Goal: Information Seeking & Learning: Learn about a topic

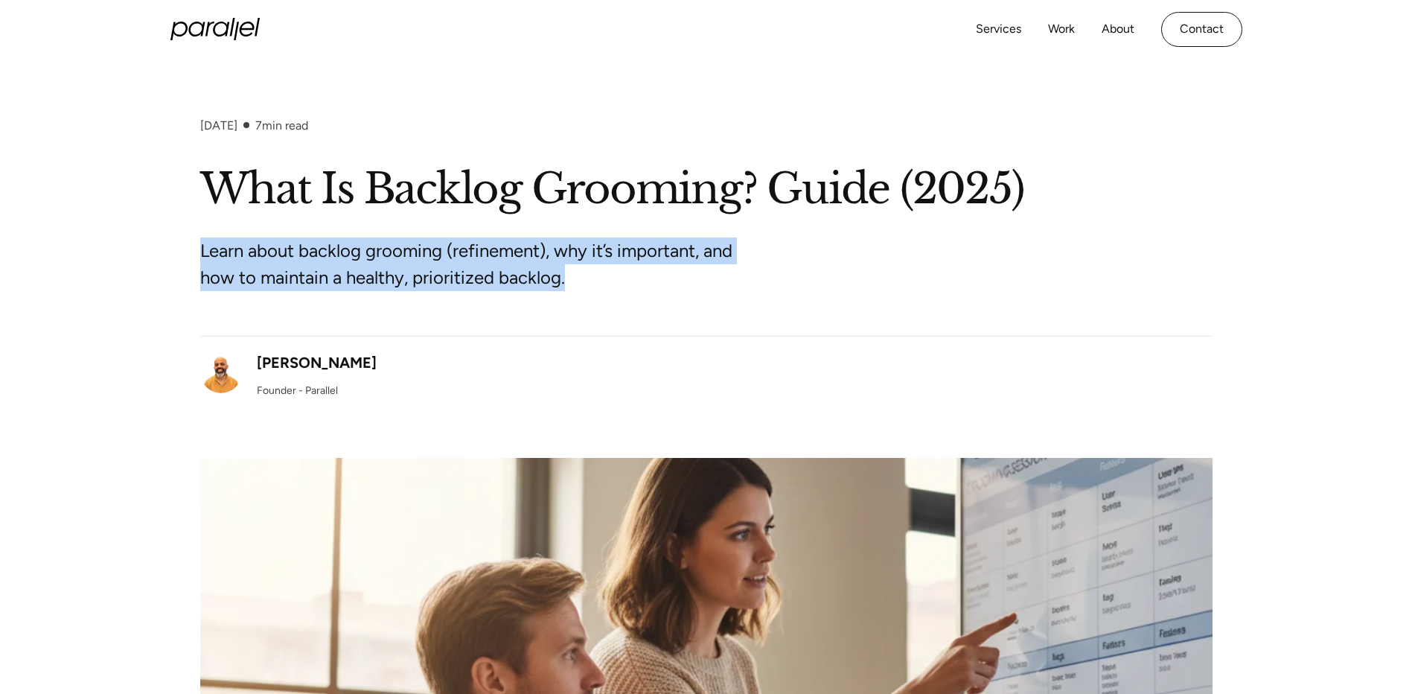
drag, startPoint x: 569, startPoint y: 281, endPoint x: 202, endPoint y: 249, distance: 368.3
click at [202, 249] on p "Learn about backlog grooming (refinement), why it’s important, and how to maint…" at bounding box center [479, 264] width 558 height 54
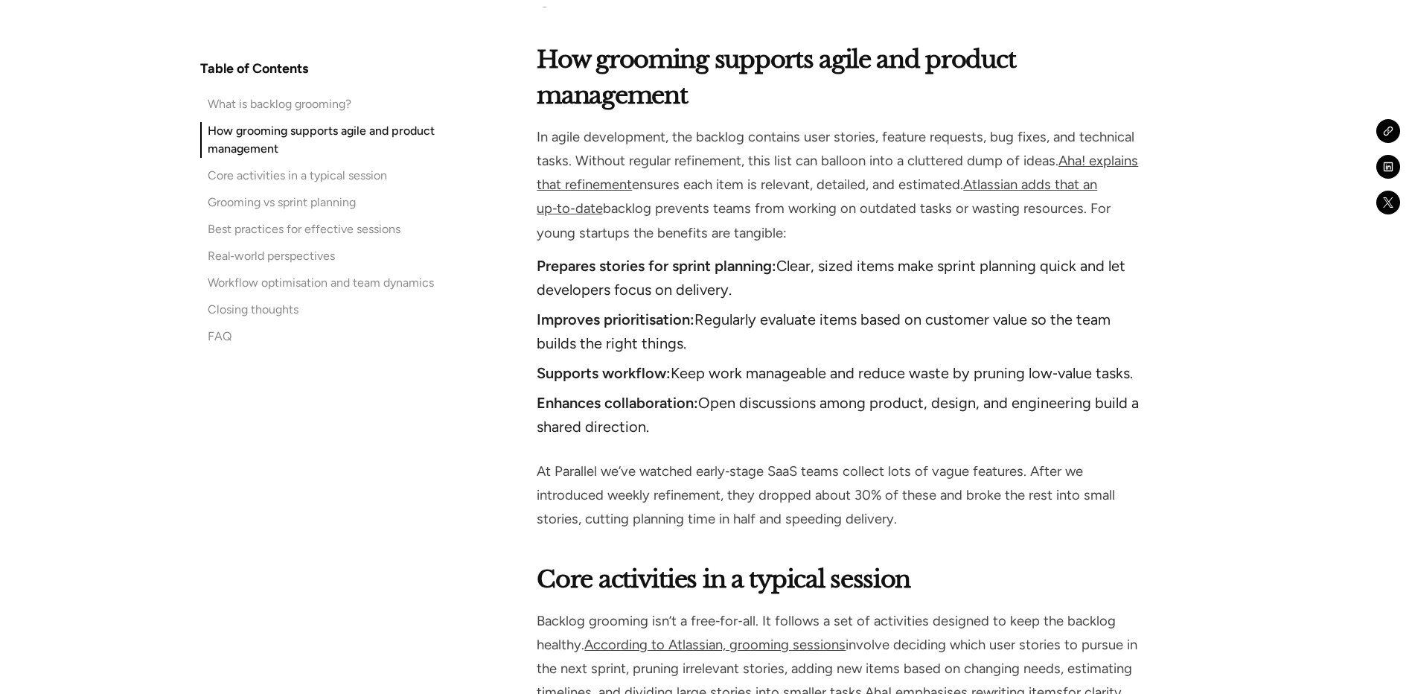
scroll to position [1786, 0]
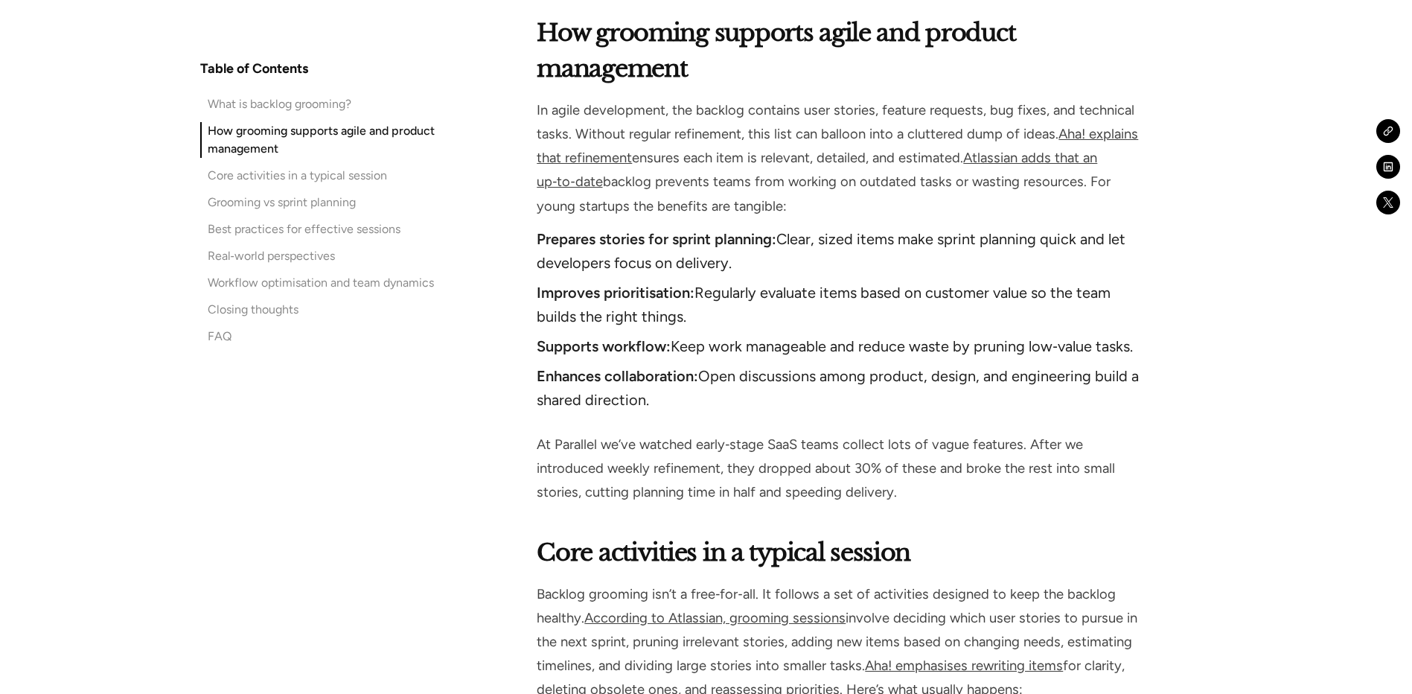
drag, startPoint x: 537, startPoint y: 85, endPoint x: 790, endPoint y: 174, distance: 267.6
click at [790, 174] on p "In agile development, the backlog contains user stories, feature requests, bug …" at bounding box center [840, 158] width 606 height 120
drag, startPoint x: 790, startPoint y: 174, endPoint x: 690, endPoint y: 260, distance: 131.9
click at [690, 284] on strong "Improves prioritisation:" at bounding box center [616, 293] width 158 height 18
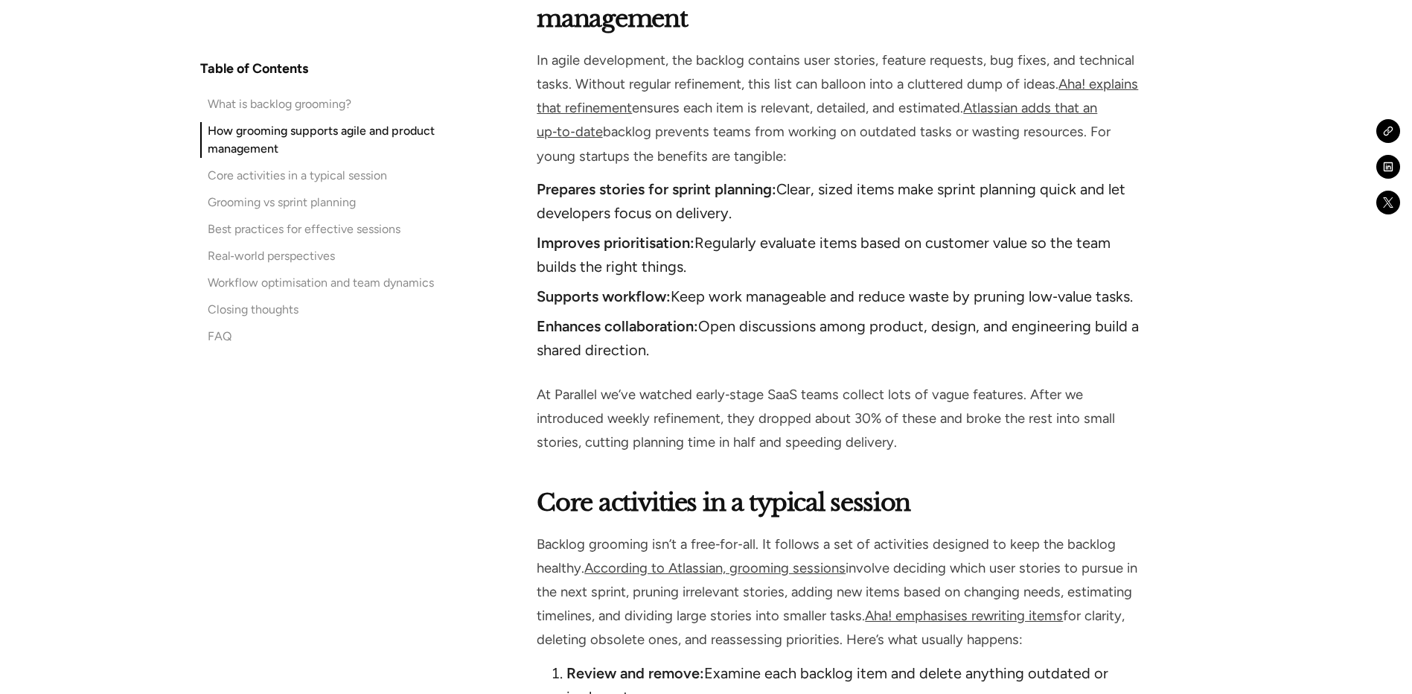
scroll to position [1860, 0]
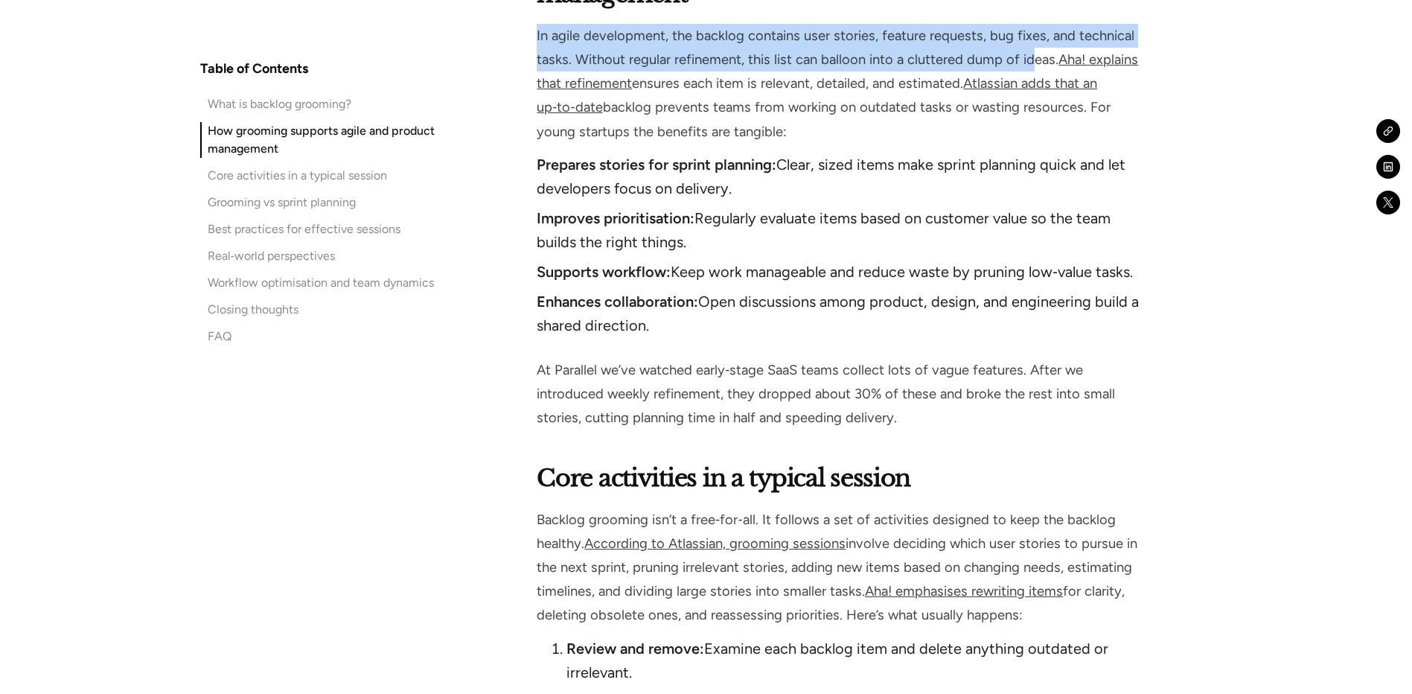
drag, startPoint x: 557, startPoint y: 23, endPoint x: 1027, endPoint y: 33, distance: 469.7
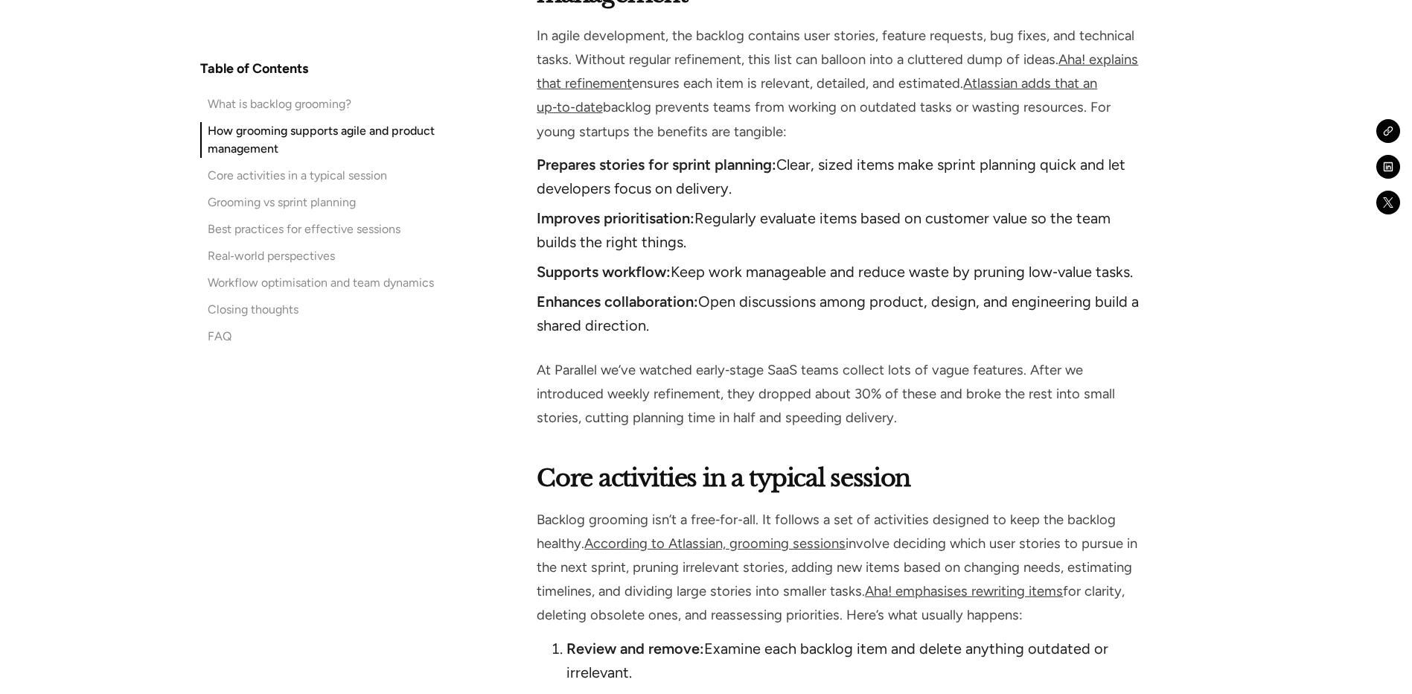
drag, startPoint x: 1027, startPoint y: 33, endPoint x: 819, endPoint y: 62, distance: 210.3
click at [819, 62] on p "In agile development, the backlog contains user stories, feature requests, bug …" at bounding box center [840, 84] width 606 height 120
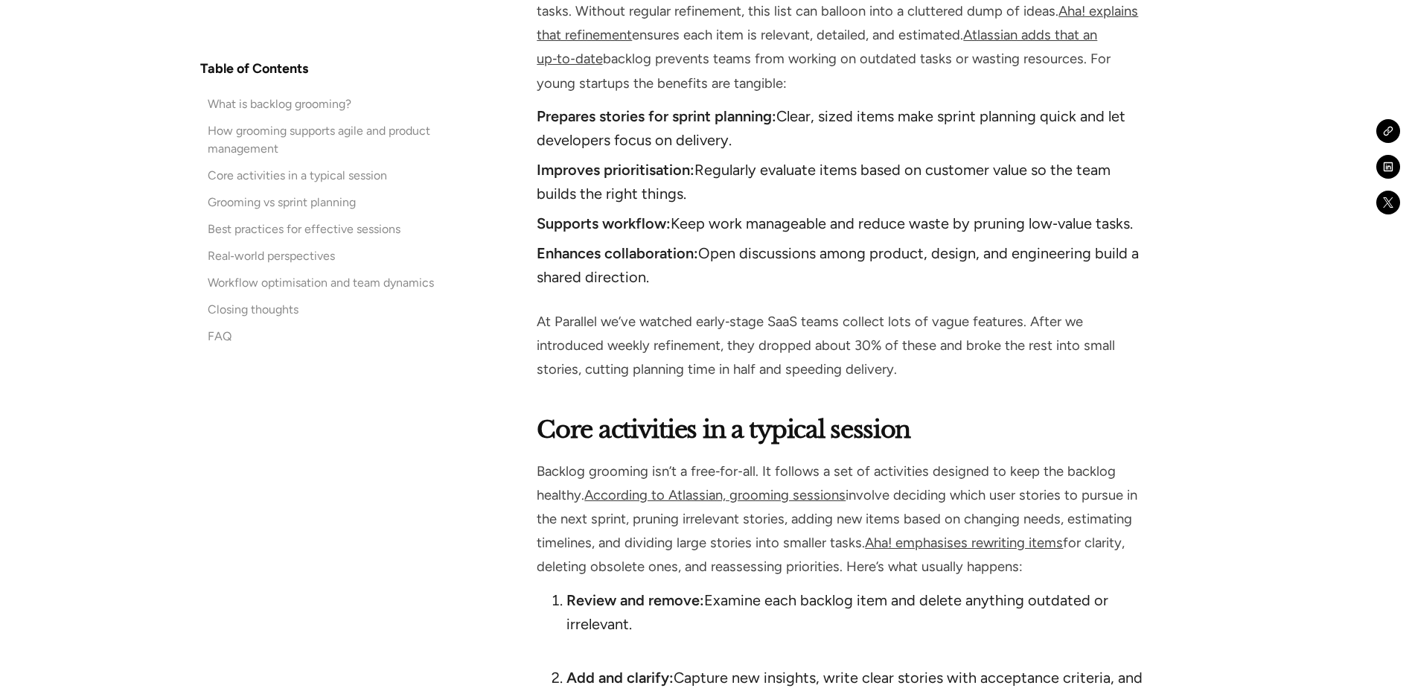
scroll to position [1935, 0]
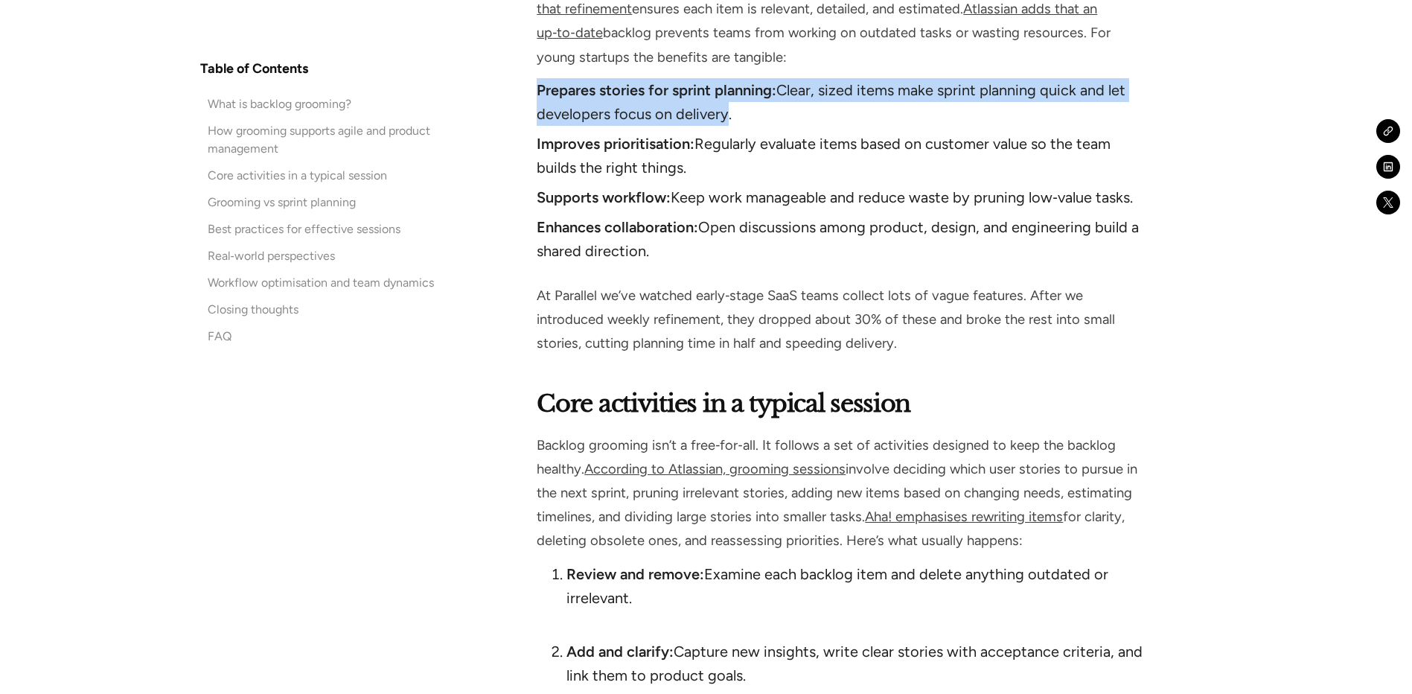
drag, startPoint x: 572, startPoint y: 71, endPoint x: 720, endPoint y: 92, distance: 148.8
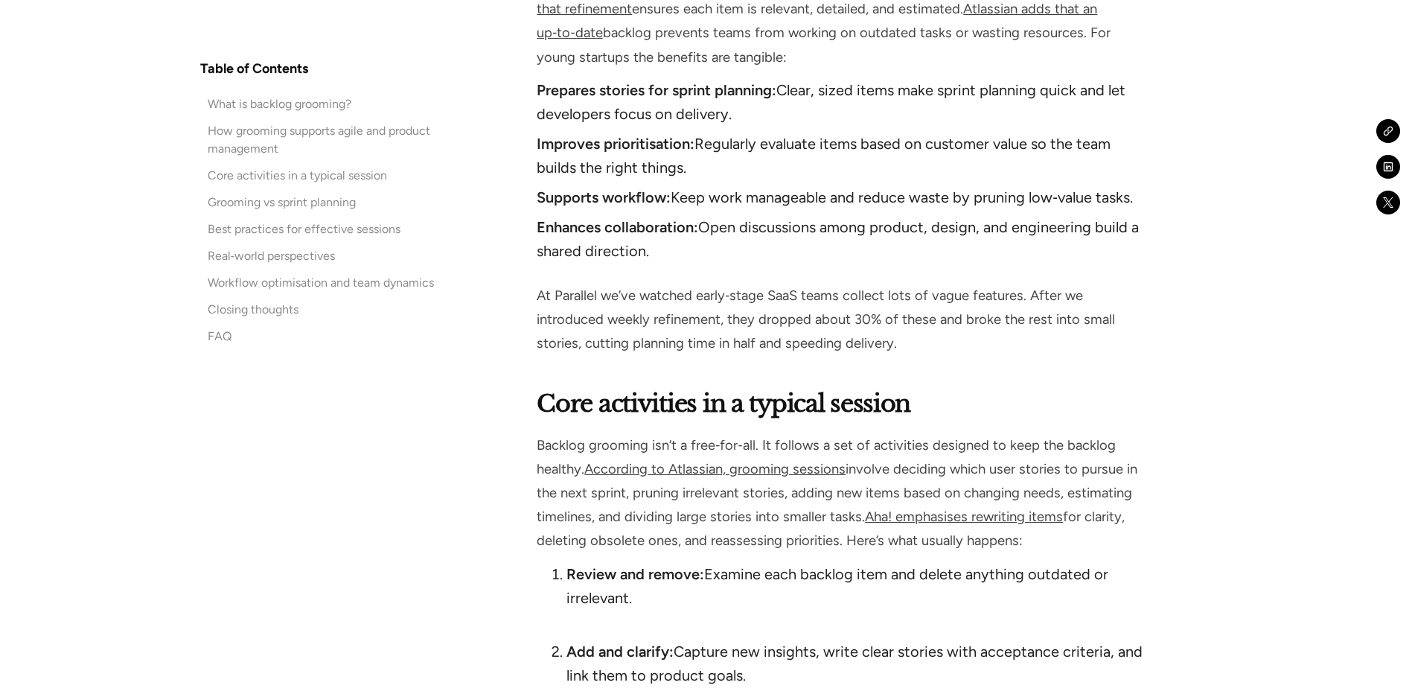
drag, startPoint x: 720, startPoint y: 92, endPoint x: 609, endPoint y: 185, distance: 144.7
click at [609, 185] on ul "Prepares stories for sprint planning: Clear, sized items make sprint planning q…" at bounding box center [840, 173] width 606 height 191
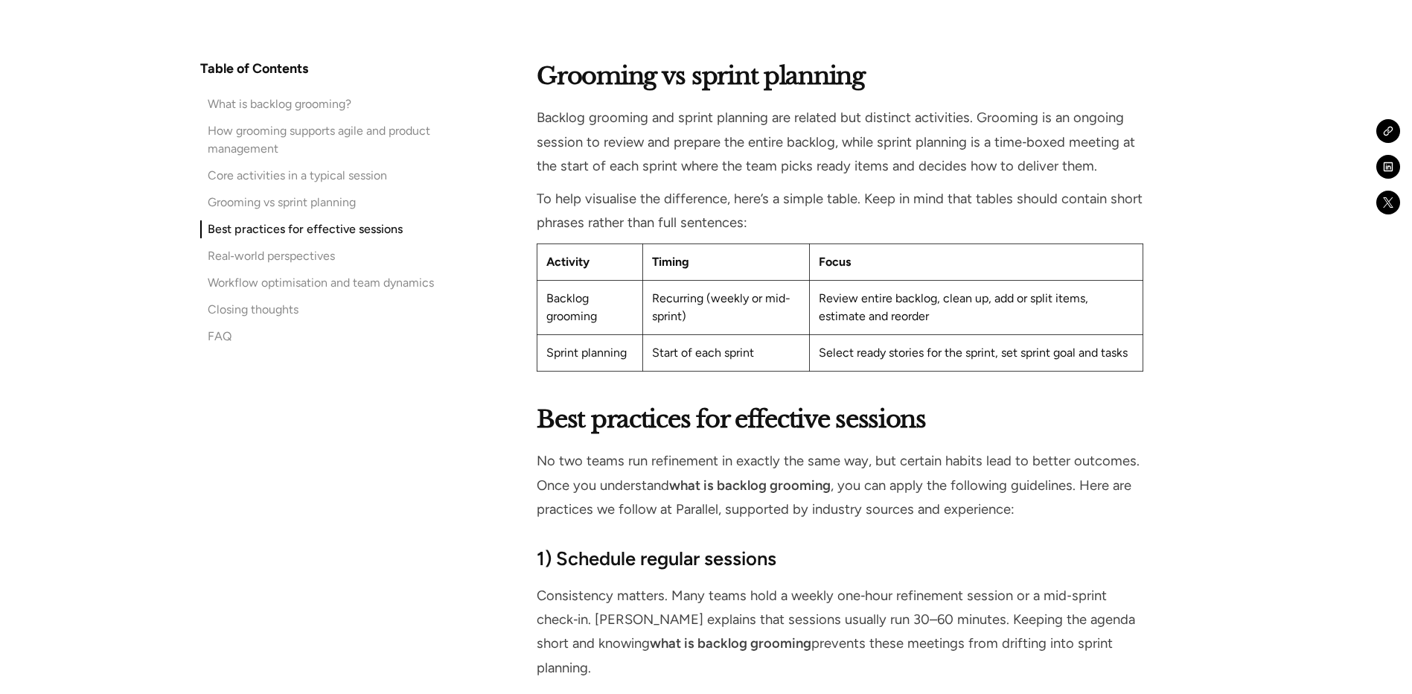
scroll to position [3795, 0]
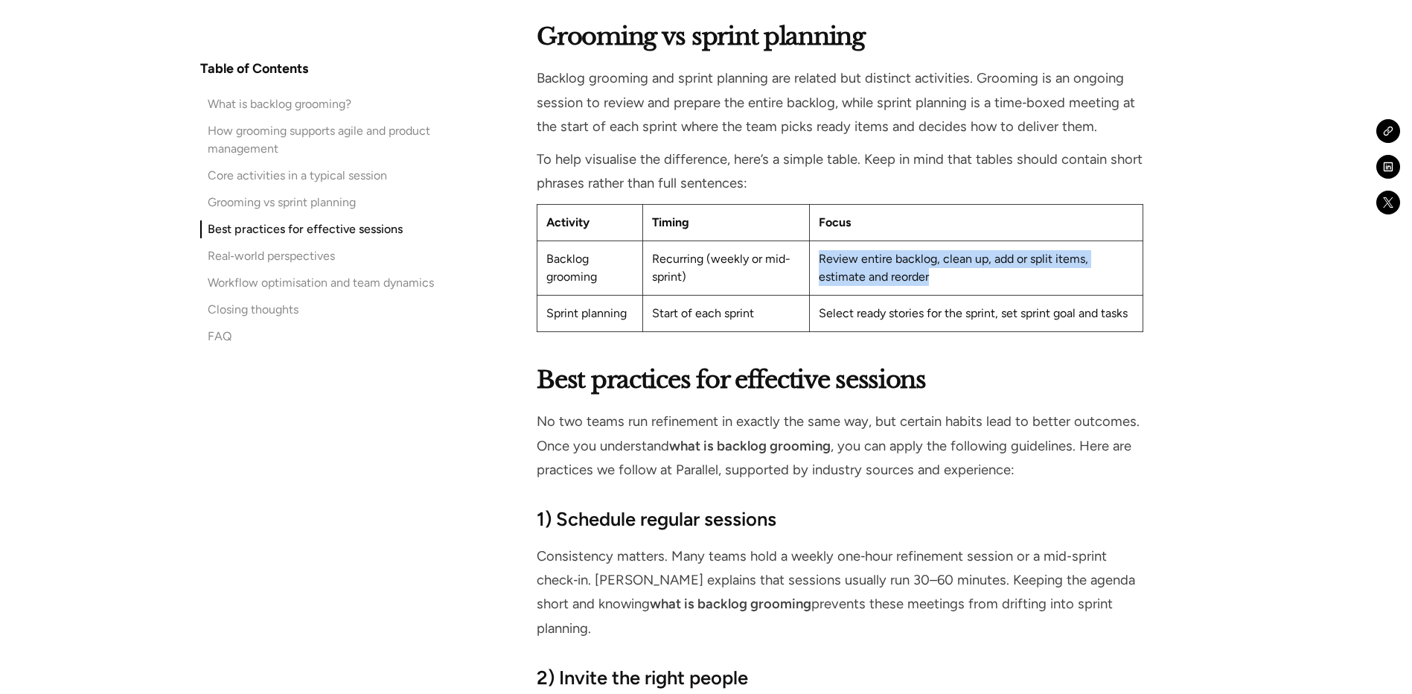
drag, startPoint x: 816, startPoint y: 231, endPoint x: 966, endPoint y: 251, distance: 151.6
click at [966, 251] on td "Review entire backlog, clean up, add or split items, estimate and reorder" at bounding box center [975, 268] width 333 height 54
drag, startPoint x: 966, startPoint y: 251, endPoint x: 956, endPoint y: 251, distance: 9.7
click at [956, 251] on td "Review entire backlog, clean up, add or split items, estimate and reorder" at bounding box center [975, 268] width 333 height 54
drag, startPoint x: 957, startPoint y: 253, endPoint x: 814, endPoint y: 240, distance: 143.5
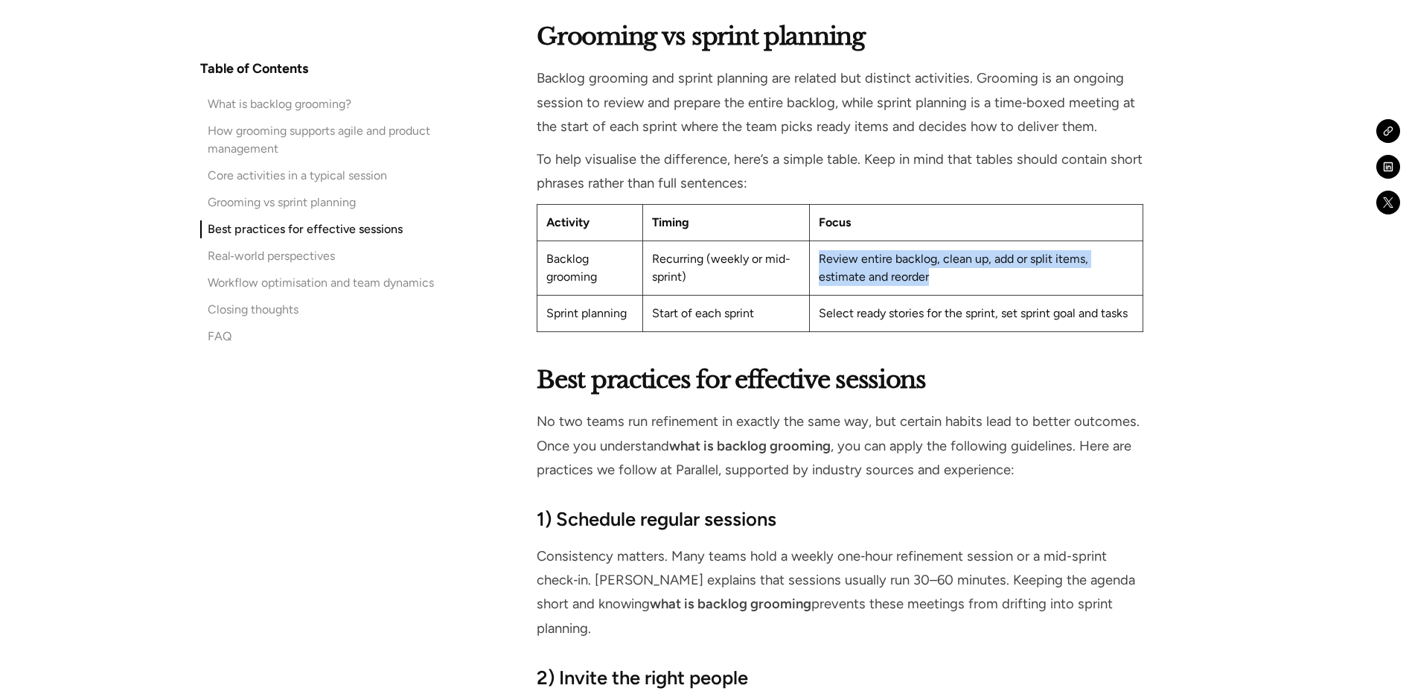
click at [814, 241] on td "Review entire backlog, clean up, add or split items, estimate and reorder" at bounding box center [975, 268] width 333 height 54
drag, startPoint x: 814, startPoint y: 240, endPoint x: 906, endPoint y: 252, distance: 93.0
click at [906, 252] on td "Review entire backlog, clean up, add or split items, estimate and reorder" at bounding box center [975, 268] width 333 height 54
click at [970, 249] on td "Review entire backlog, clean up, add or split items, estimate and reorder" at bounding box center [975, 268] width 333 height 54
drag, startPoint x: 976, startPoint y: 254, endPoint x: 813, endPoint y: 237, distance: 163.9
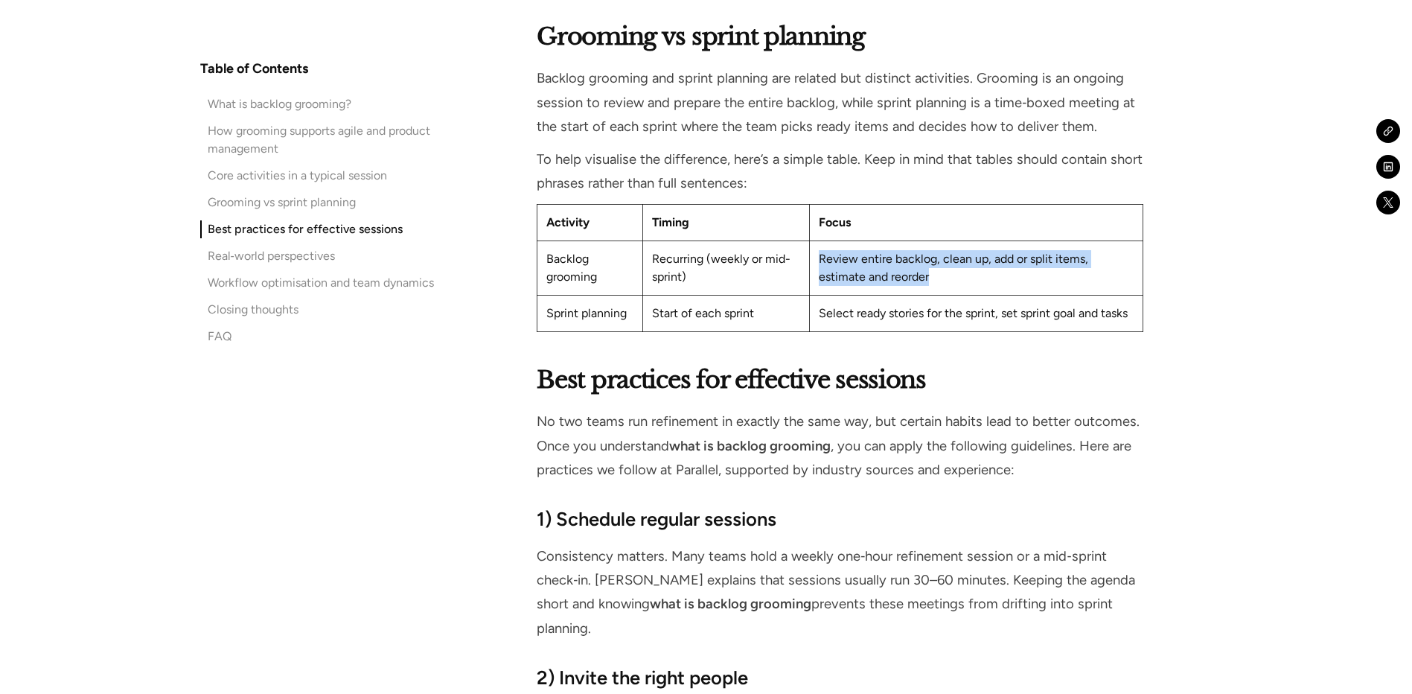
click at [813, 241] on td "Review entire backlog, clean up, add or split items, estimate and reorder" at bounding box center [975, 268] width 333 height 54
drag, startPoint x: 813, startPoint y: 237, endPoint x: 778, endPoint y: 336, distance: 105.4
click at [779, 336] on div "Fast‑moving startups can’t afford waste. They rely on small teams, scarce resou…" at bounding box center [840, 403] width 606 height 6350
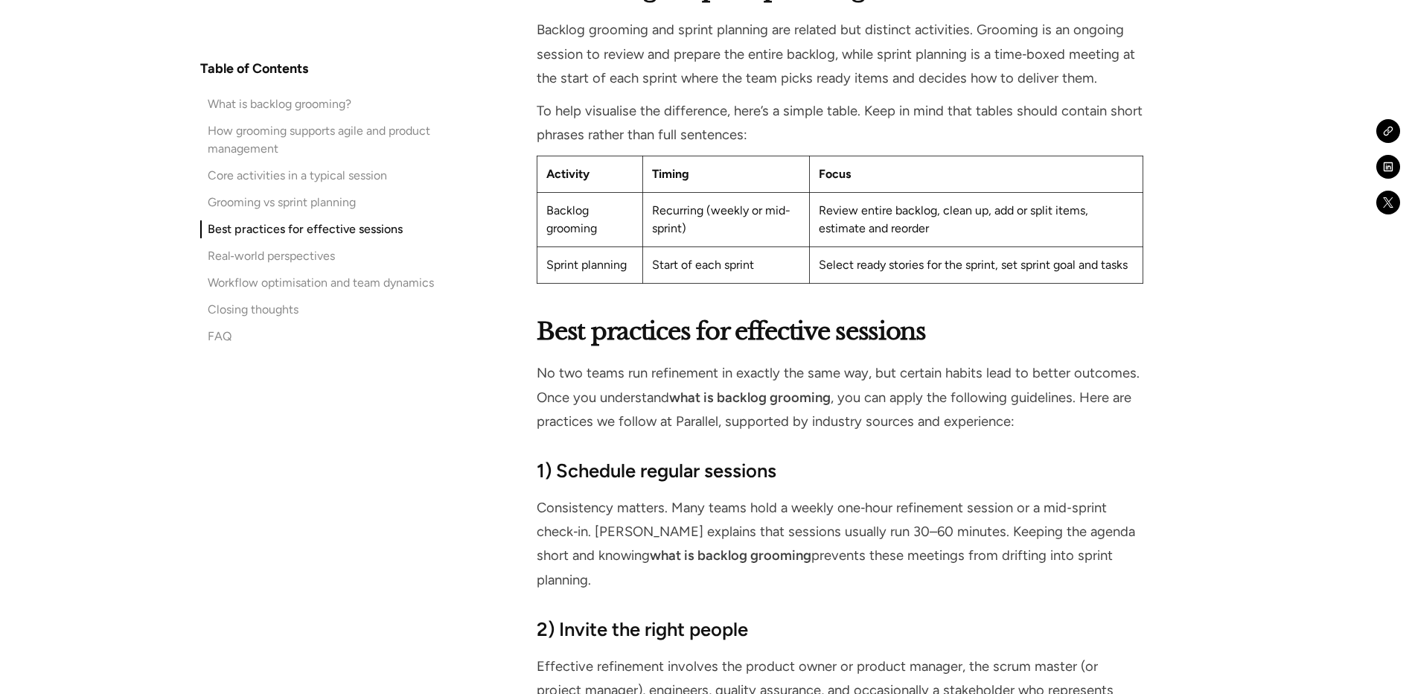
scroll to position [3870, 0]
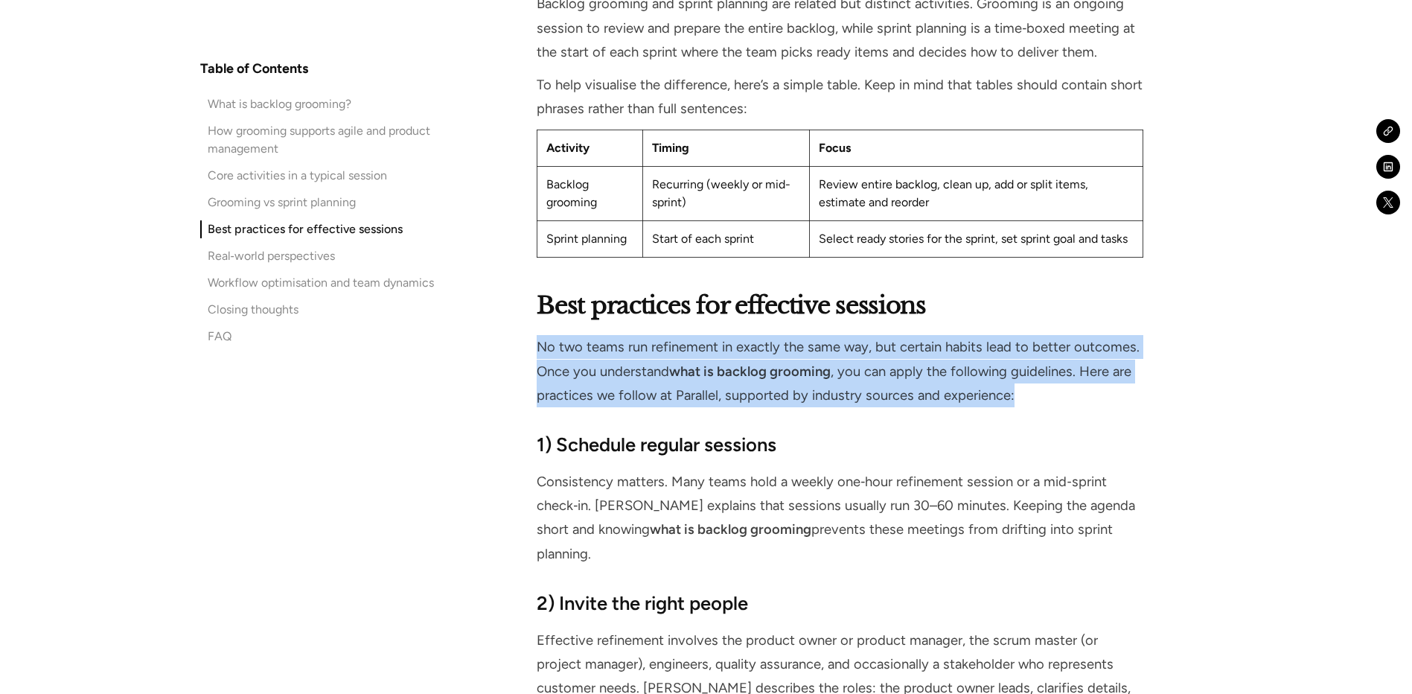
drag, startPoint x: 536, startPoint y: 323, endPoint x: 1130, endPoint y: 363, distance: 595.2
click at [1130, 363] on div "Table of Contents What is backlog grooming? How grooming supports agile and pro…" at bounding box center [706, 416] width 1012 height 6525
drag, startPoint x: 1130, startPoint y: 363, endPoint x: 1063, endPoint y: 372, distance: 66.8
click at [1063, 372] on p "No two teams run refinement in exactly the same way, but certain habits lead to…" at bounding box center [840, 371] width 606 height 72
drag, startPoint x: 1066, startPoint y: 370, endPoint x: 528, endPoint y: 325, distance: 539.9
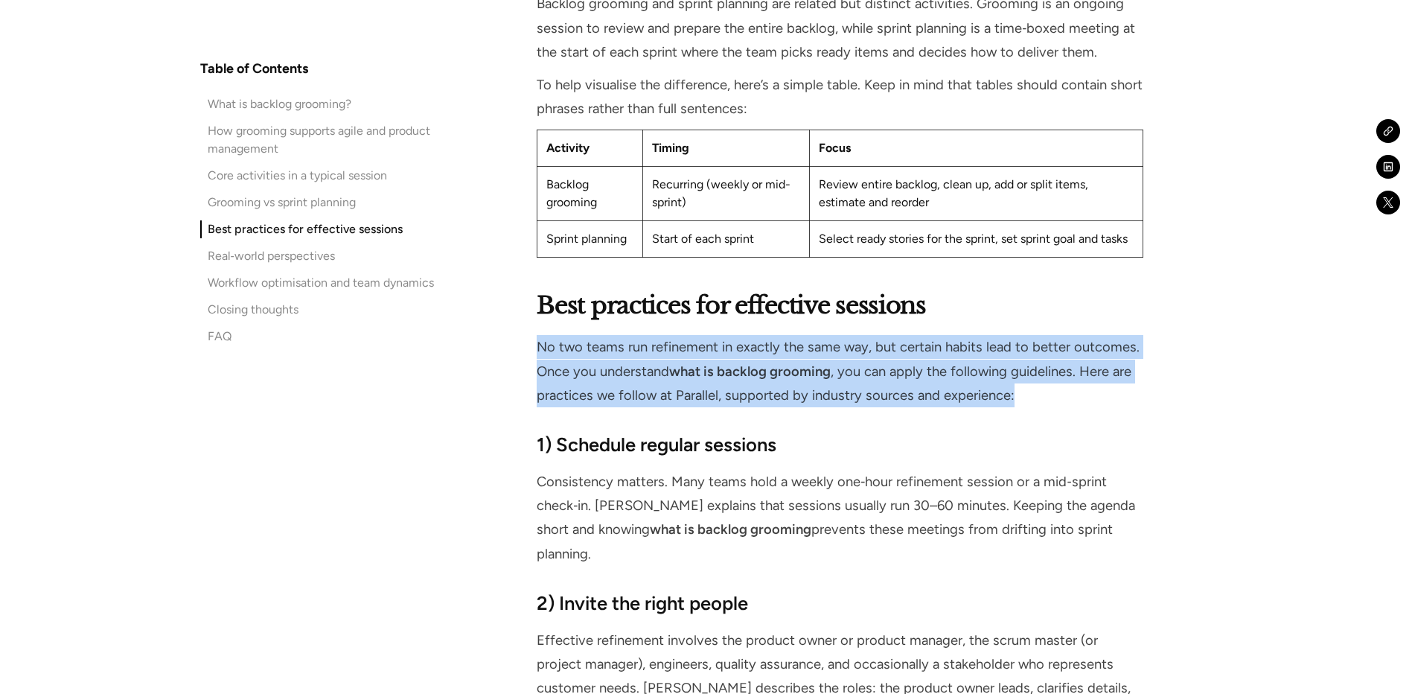
click at [528, 325] on div "Table of Contents What is backlog grooming? How grooming supports agile and pro…" at bounding box center [706, 416] width 1012 height 6525
drag, startPoint x: 528, startPoint y: 325, endPoint x: 777, endPoint y: 330, distance: 248.6
click at [777, 335] on p "No two teams run refinement in exactly the same way, but certain habits lead to…" at bounding box center [840, 371] width 606 height 72
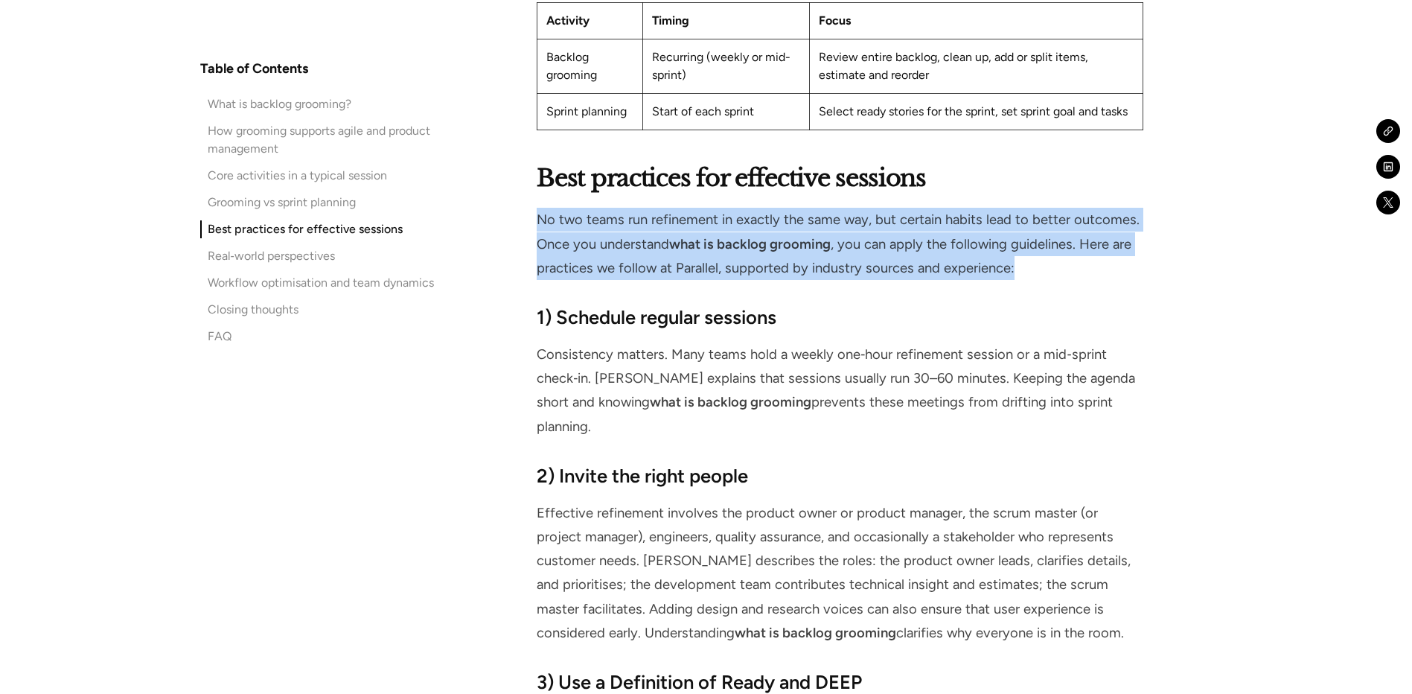
scroll to position [4093, 0]
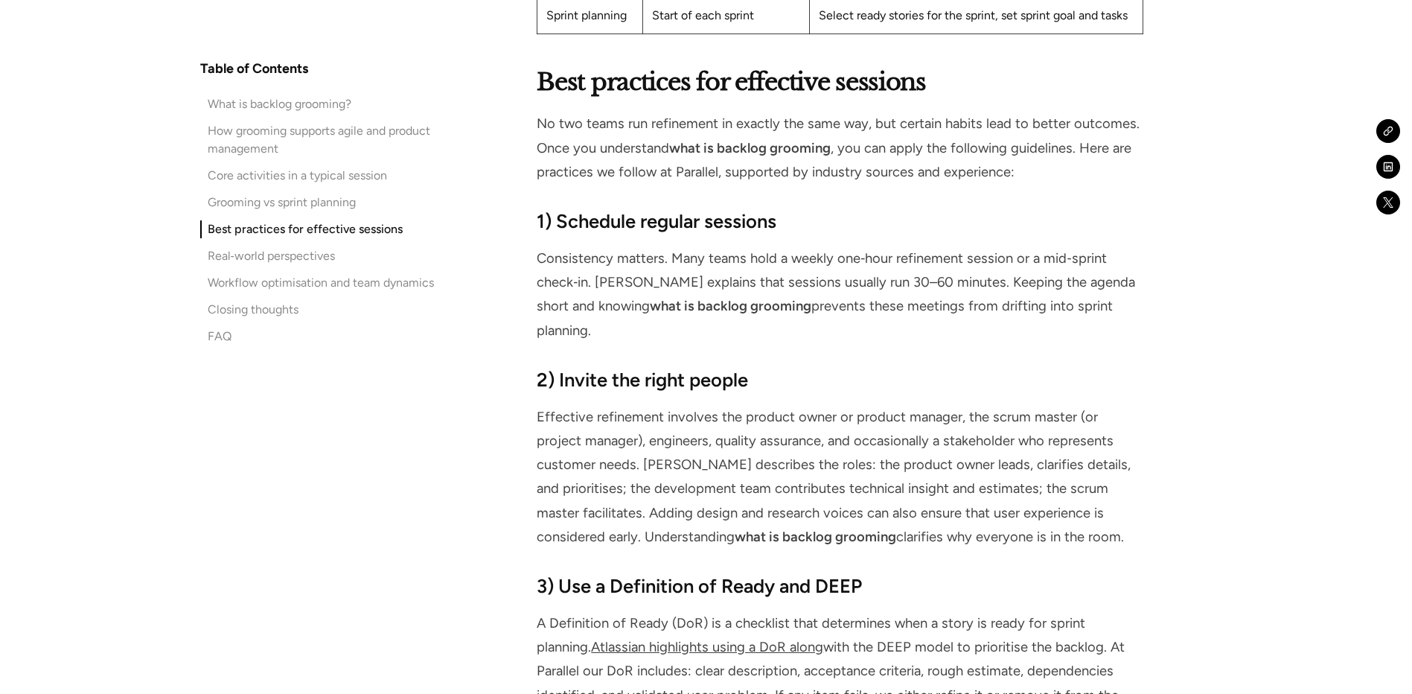
click at [807, 272] on p "Consistency matters. Many teams hold a weekly one‑hour refinement session or a …" at bounding box center [840, 294] width 606 height 96
drag, startPoint x: 542, startPoint y: 233, endPoint x: 1250, endPoint y: 282, distance: 710.1
click at [1250, 282] on div "Table of Contents What is backlog grooming? How grooming supports agile and pro…" at bounding box center [706, 192] width 1412 height 6525
drag, startPoint x: 1250, startPoint y: 282, endPoint x: 1129, endPoint y: 321, distance: 127.5
click at [1129, 366] on h3 "2) Invite the right people" at bounding box center [840, 379] width 606 height 27
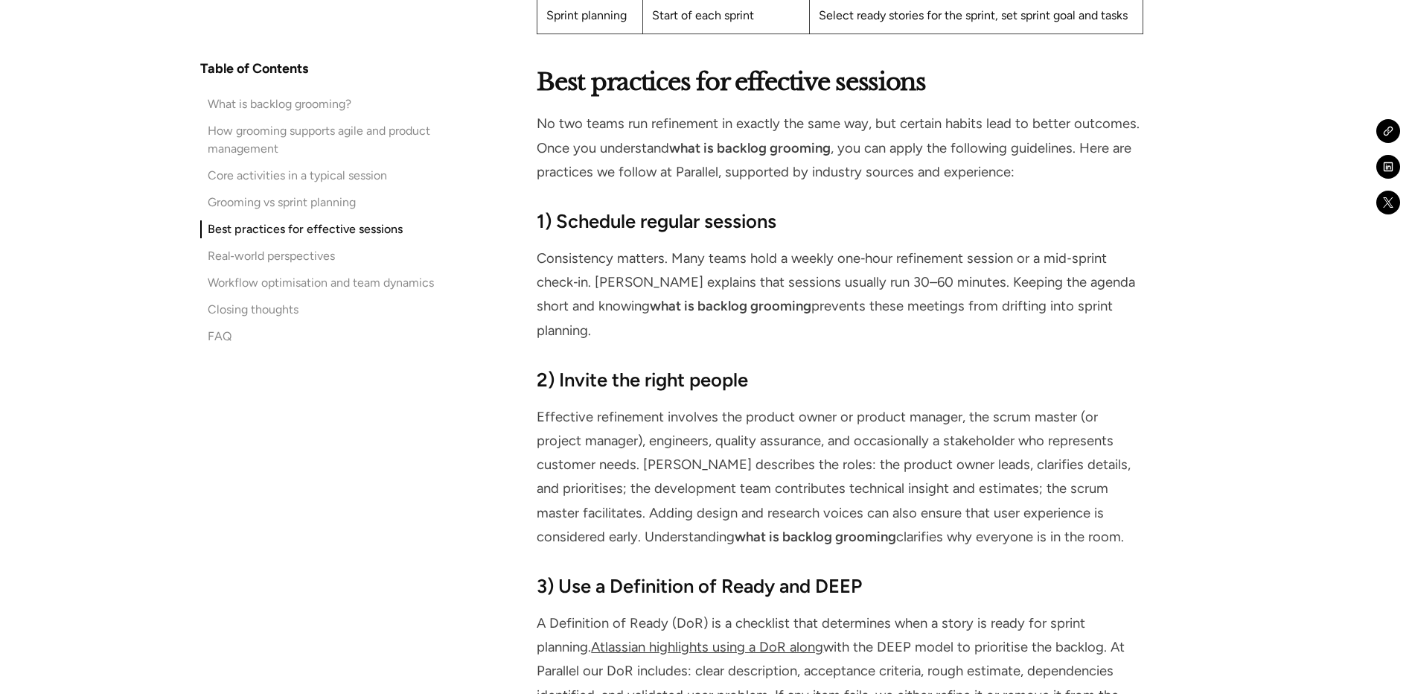
click at [886, 246] on p "Consistency matters. Many teams hold a weekly one‑hour refinement session or a …" at bounding box center [840, 294] width 606 height 96
click at [883, 252] on p "Consistency matters. Many teams hold a weekly one‑hour refinement session or a …" at bounding box center [840, 294] width 606 height 96
drag, startPoint x: 1149, startPoint y: 281, endPoint x: 499, endPoint y: 239, distance: 651.0
click at [499, 239] on div "Table of Contents What is backlog grooming? How grooming supports agile and pro…" at bounding box center [706, 192] width 1012 height 6525
drag, startPoint x: 499, startPoint y: 239, endPoint x: 734, endPoint y: 275, distance: 238.0
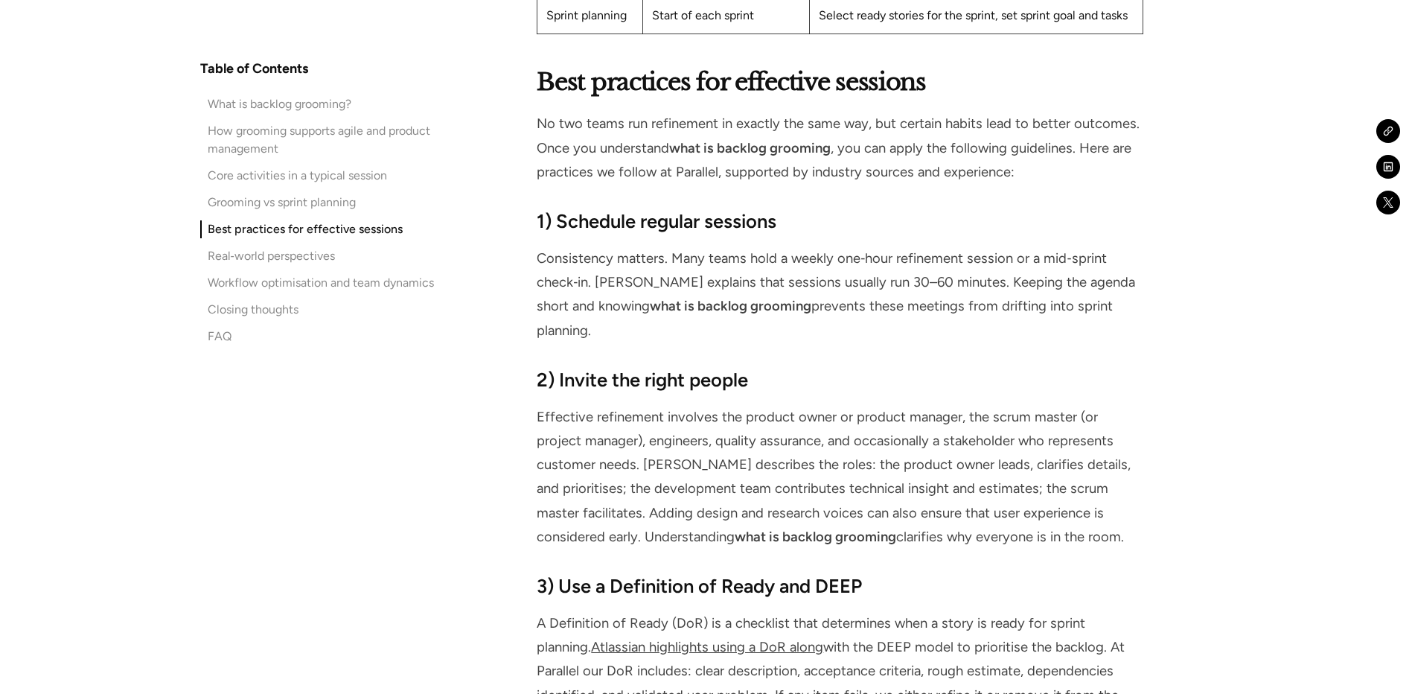
click at [734, 298] on strong "what is backlog grooming" at bounding box center [730, 306] width 161 height 16
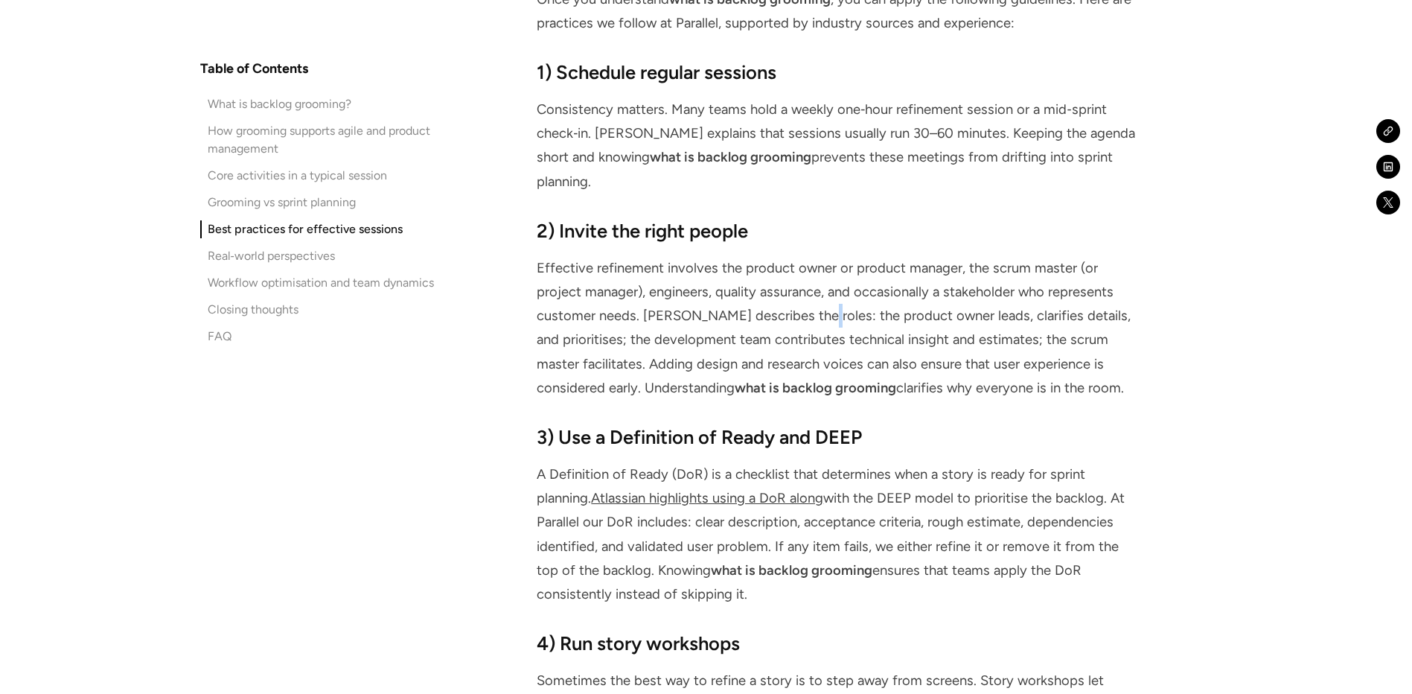
click at [759, 260] on p "Effective refinement involves the product owner or product manager, the scrum m…" at bounding box center [840, 328] width 606 height 144
click at [514, 190] on div "Table of Contents What is backlog grooming? How grooming supports agile and pro…" at bounding box center [706, 44] width 1012 height 6525
drag, startPoint x: 519, startPoint y: 185, endPoint x: 1097, endPoint y: 343, distance: 598.8
click at [1097, 343] on div "Table of Contents What is backlog grooming? How grooming supports agile and pro…" at bounding box center [706, 44] width 1012 height 6525
drag, startPoint x: 1097, startPoint y: 343, endPoint x: 999, endPoint y: 399, distance: 112.3
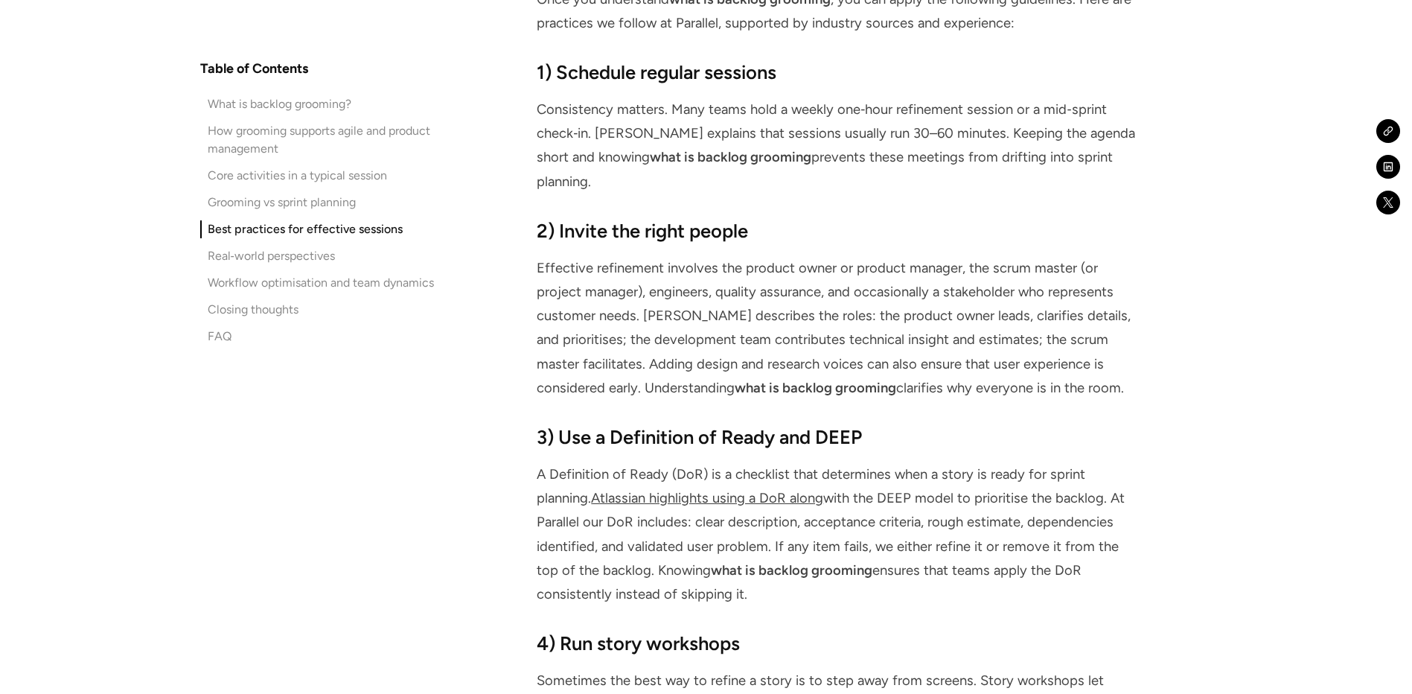
click at [999, 423] on h3 "3) Use a Definition of Ready and DEEP" at bounding box center [840, 436] width 606 height 27
drag, startPoint x: 1081, startPoint y: 350, endPoint x: 498, endPoint y: 188, distance: 604.8
click at [498, 188] on div "Table of Contents What is backlog grooming? How grooming supports agile and pro…" at bounding box center [706, 44] width 1012 height 6525
drag, startPoint x: 498, startPoint y: 188, endPoint x: 574, endPoint y: 237, distance: 90.6
click at [574, 256] on p "Effective refinement involves the product owner or product manager, the scrum m…" at bounding box center [840, 328] width 606 height 144
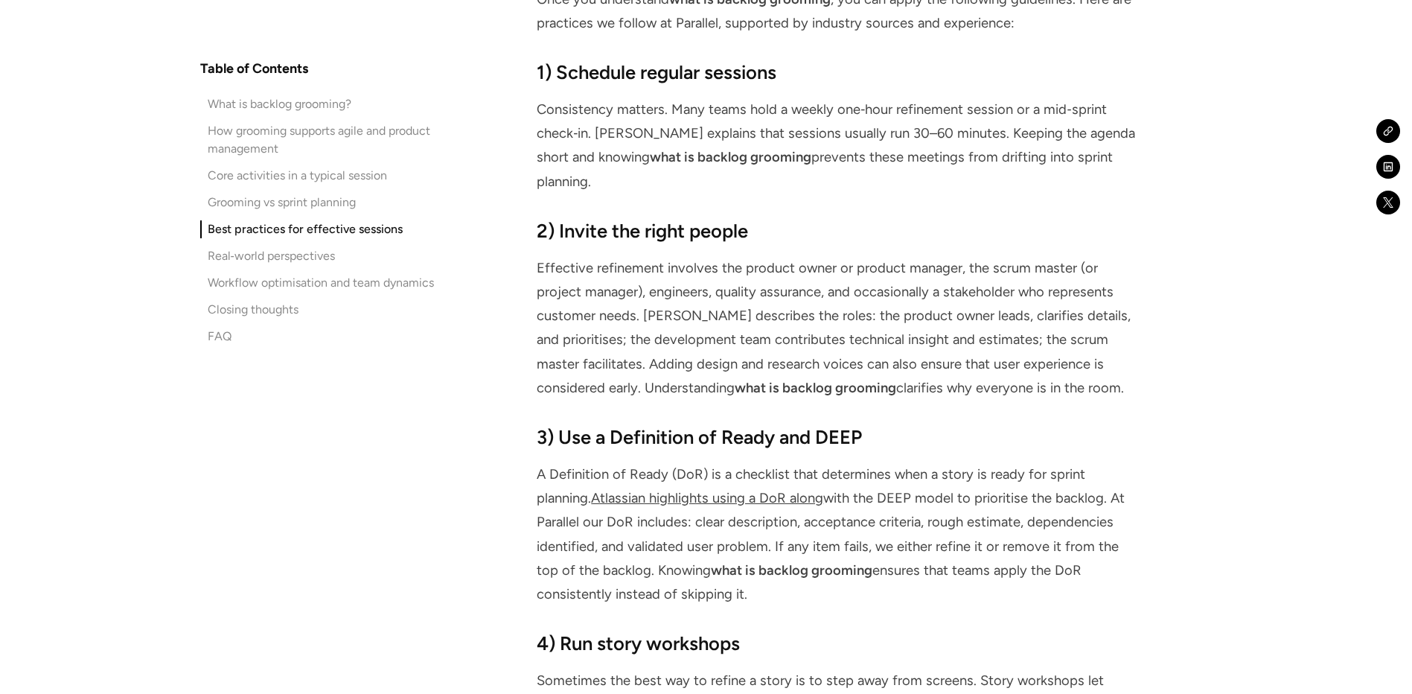
drag, startPoint x: 599, startPoint y: 243, endPoint x: 1067, endPoint y: 336, distance: 477.4
click at [1067, 336] on p "Effective refinement involves the product owner or product manager, the scrum m…" at bounding box center [840, 328] width 606 height 144
drag, startPoint x: 1067, startPoint y: 336, endPoint x: 1060, endPoint y: 314, distance: 23.3
click at [1060, 314] on p "Effective refinement involves the product owner or product manager, the scrum m…" at bounding box center [840, 328] width 606 height 144
click at [1006, 320] on p "Effective refinement involves the product owner or product manager, the scrum m…" at bounding box center [840, 328] width 606 height 144
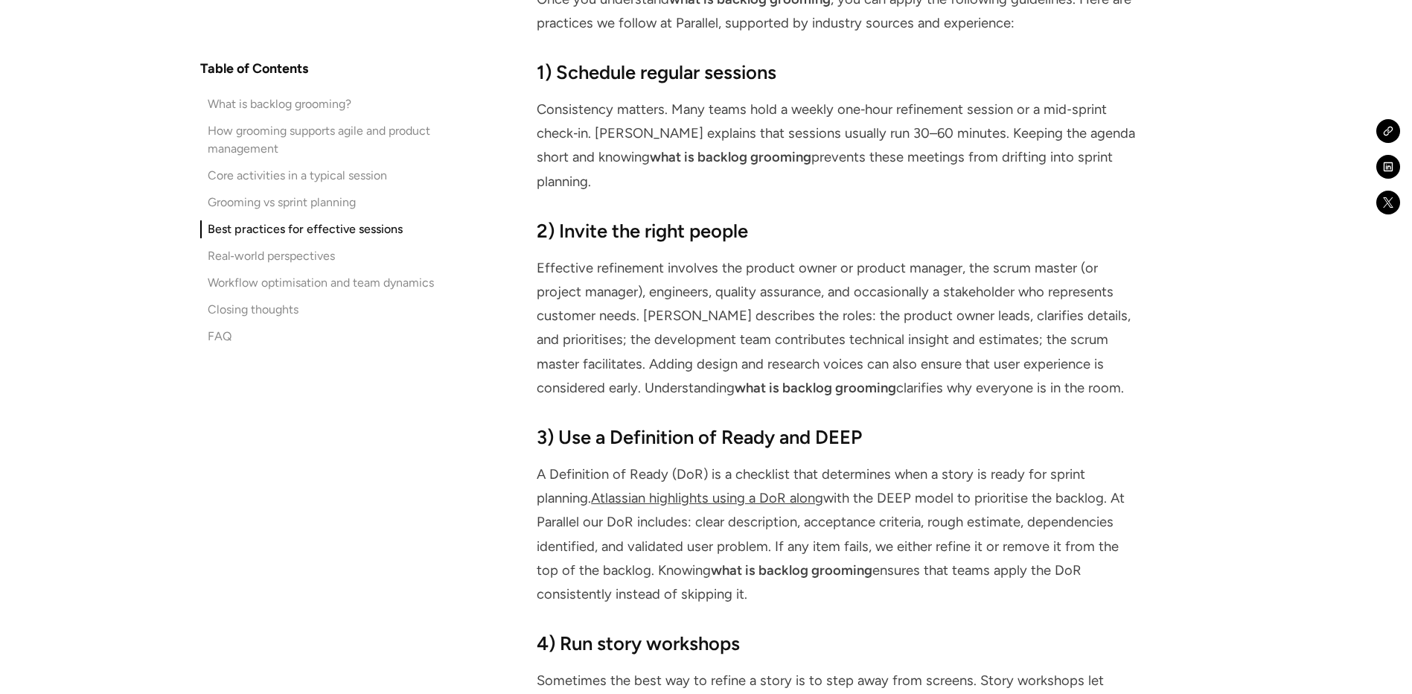
click at [986, 337] on p "Effective refinement involves the product owner or product manager, the scrum m…" at bounding box center [840, 328] width 606 height 144
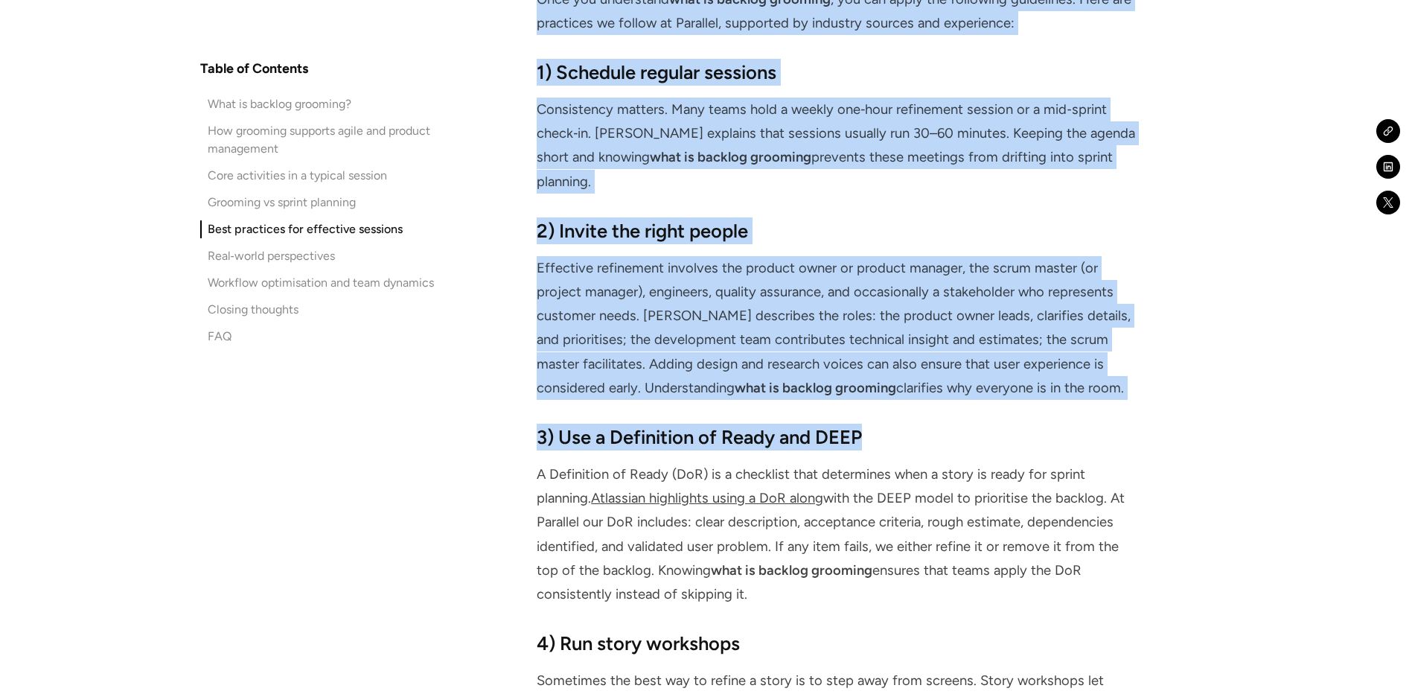
drag, startPoint x: 1066, startPoint y: 351, endPoint x: 476, endPoint y: 252, distance: 598.5
click at [476, 252] on div "Table of Contents What is backlog grooming? How grooming supports agile and pro…" at bounding box center [706, 44] width 1012 height 6525
drag, startPoint x: 476, startPoint y: 252, endPoint x: 583, endPoint y: 274, distance: 109.5
click at [583, 274] on p "Effective refinement involves the product owner or product manager, the scrum m…" at bounding box center [840, 328] width 606 height 144
drag, startPoint x: 540, startPoint y: 310, endPoint x: 1043, endPoint y: 347, distance: 503.7
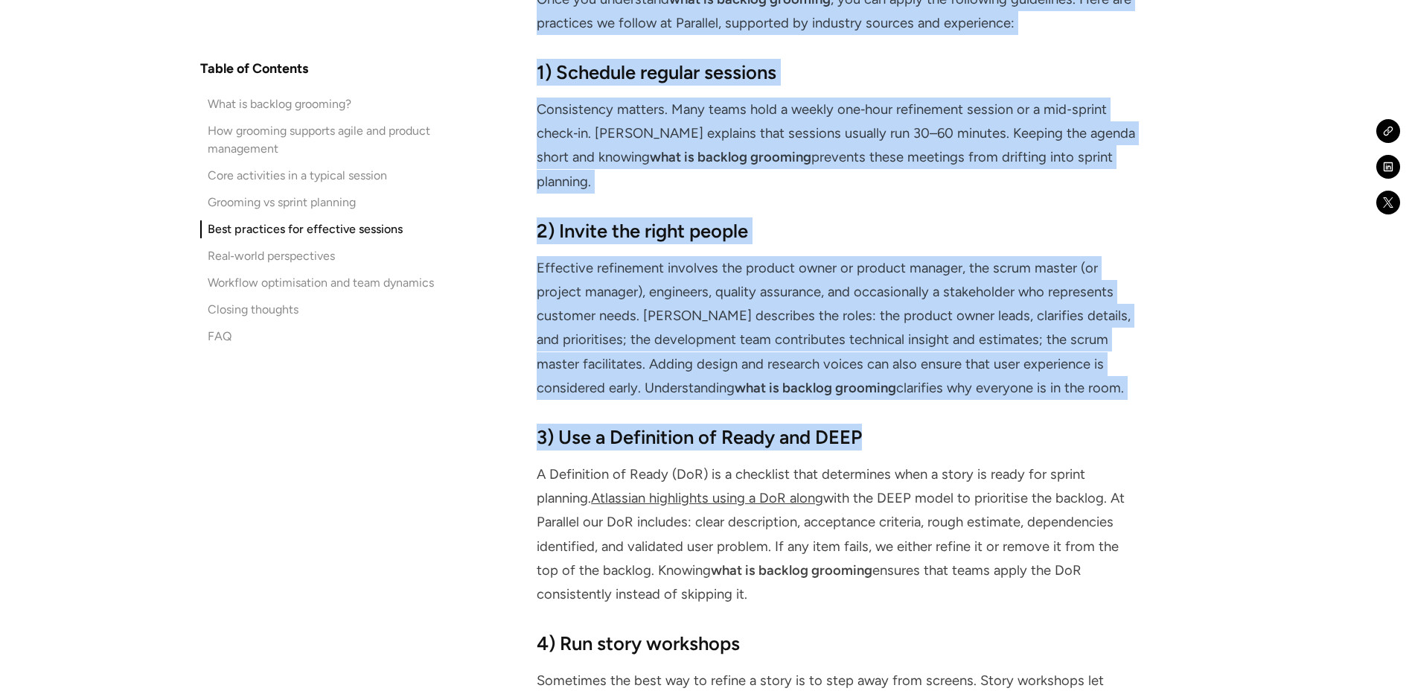
click at [1043, 347] on p "Effective refinement involves the product owner or product manager, the scrum m…" at bounding box center [840, 328] width 606 height 144
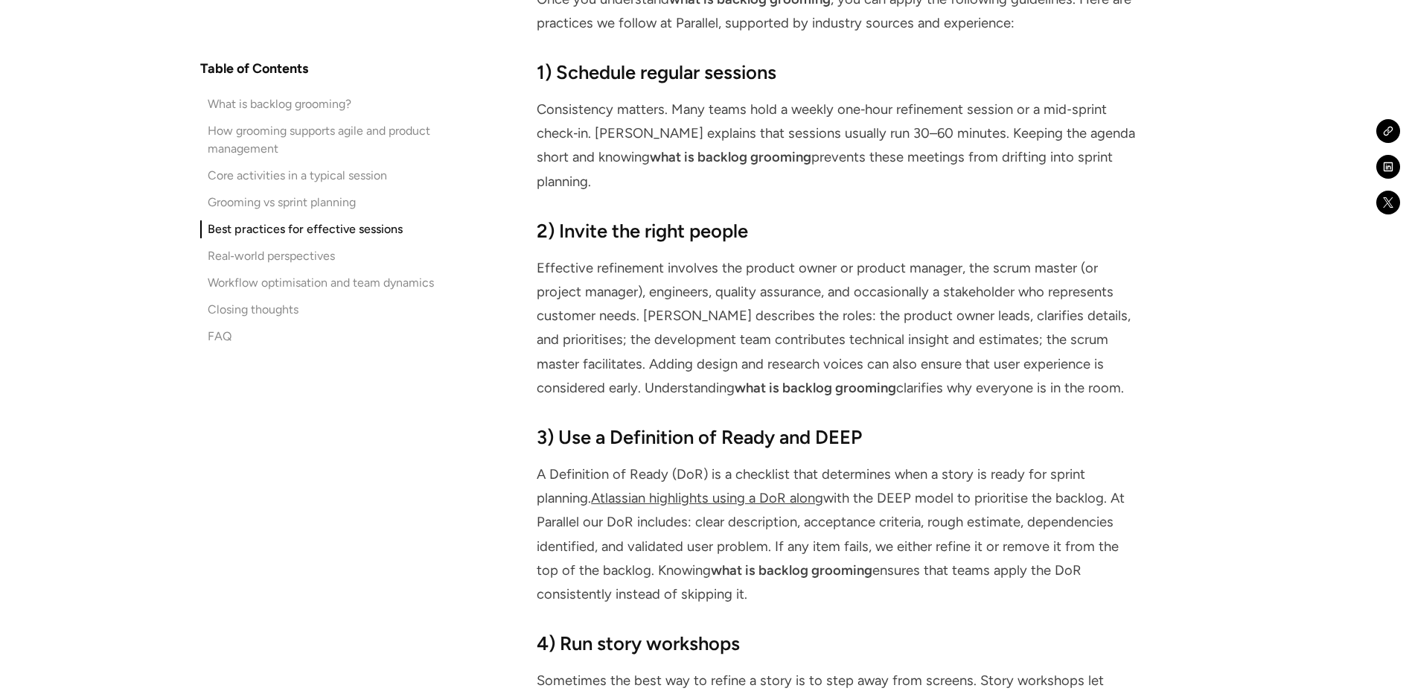
drag, startPoint x: 1043, startPoint y: 347, endPoint x: 926, endPoint y: 436, distance: 147.1
click at [926, 462] on p "A Definition of Ready (DoR) is a checklist that determines when a story is read…" at bounding box center [840, 534] width 606 height 144
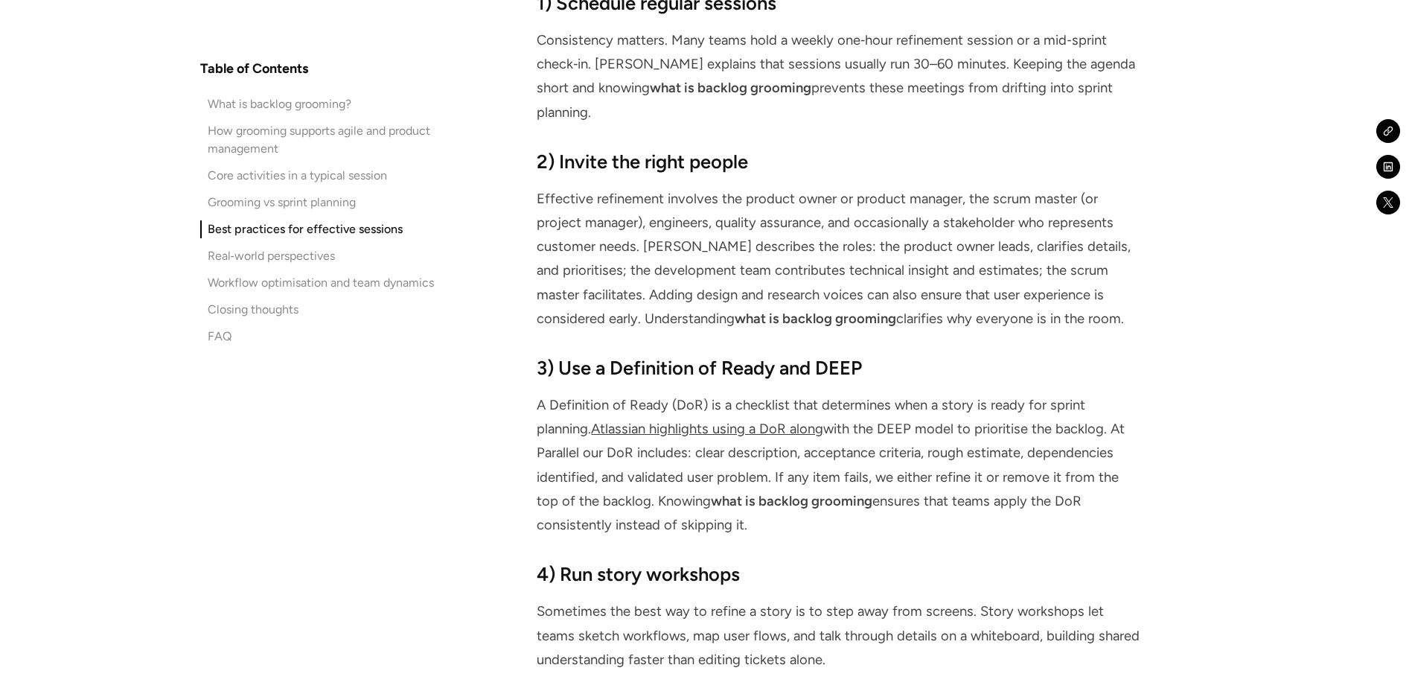
scroll to position [4391, 0]
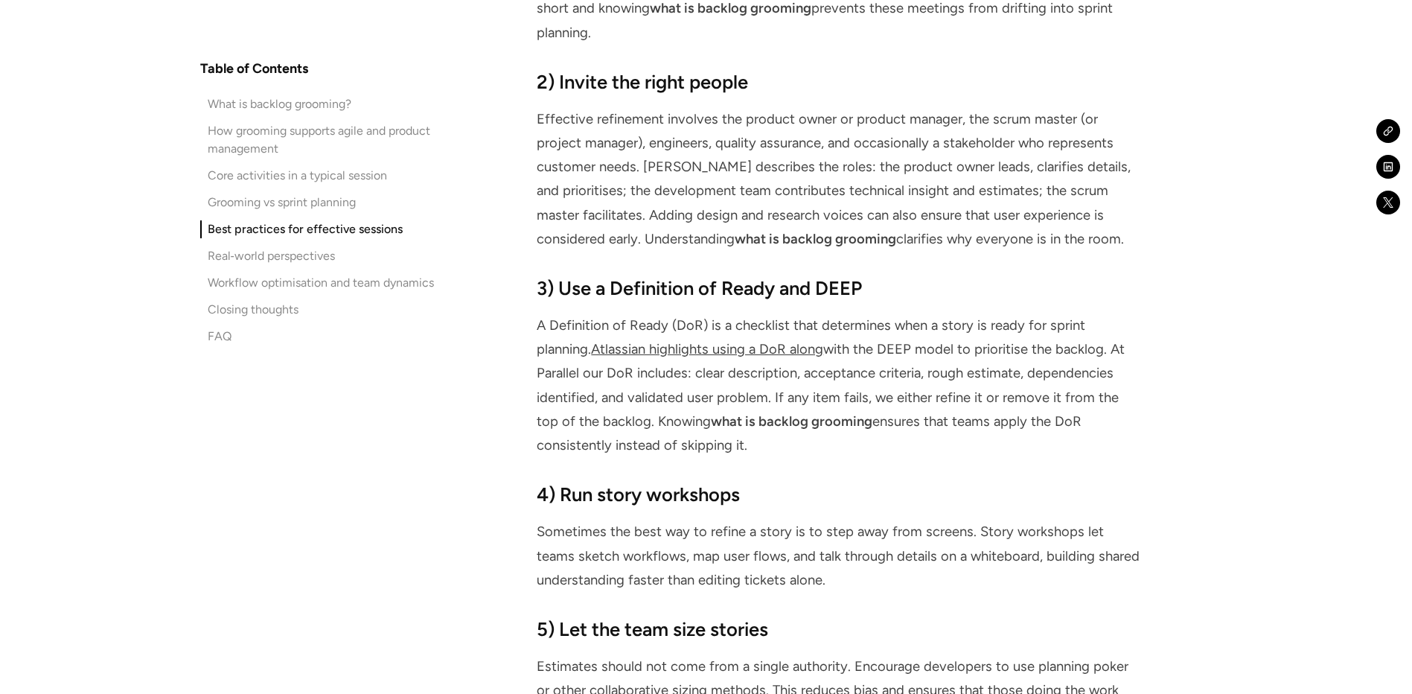
click at [778, 385] on p "A Definition of Ready (DoR) is a checklist that determines when a story is read…" at bounding box center [840, 385] width 606 height 144
drag, startPoint x: 540, startPoint y: 269, endPoint x: 709, endPoint y: 391, distance: 208.4
click at [709, 391] on p "A Definition of Ready (DoR) is a checklist that determines when a story is read…" at bounding box center [840, 385] width 606 height 144
drag, startPoint x: 709, startPoint y: 391, endPoint x: 684, endPoint y: 409, distance: 31.0
click at [684, 409] on div "Best practices for effective sessions No two teams run refinement in exactly th…" at bounding box center [840, 544] width 606 height 1557
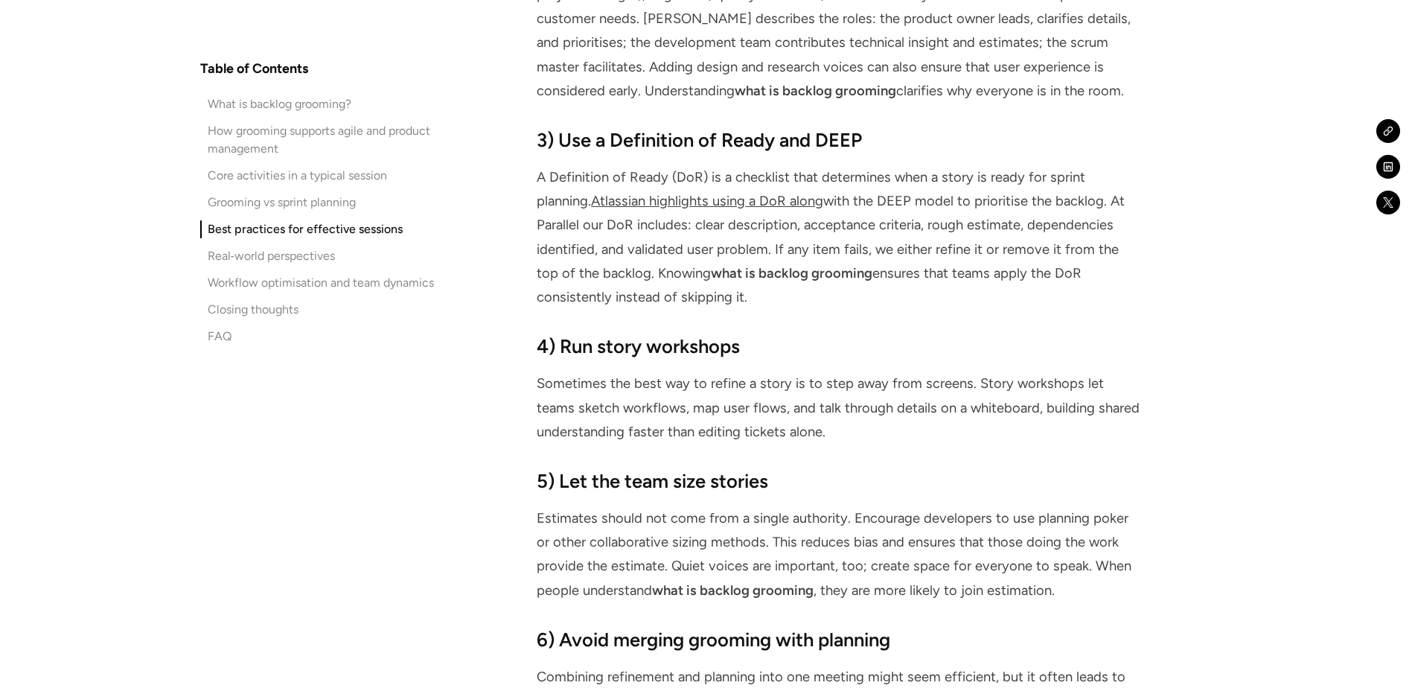
scroll to position [4539, 0]
drag, startPoint x: 1054, startPoint y: 152, endPoint x: 948, endPoint y: 247, distance: 142.8
click at [948, 247] on p "A Definition of Ready (DoR) is a checklist that determines when a story is read…" at bounding box center [840, 236] width 606 height 144
drag, startPoint x: 948, startPoint y: 247, endPoint x: 803, endPoint y: 257, distance: 145.4
click at [804, 256] on p "A Definition of Ready (DoR) is a checklist that determines when a story is read…" at bounding box center [840, 236] width 606 height 144
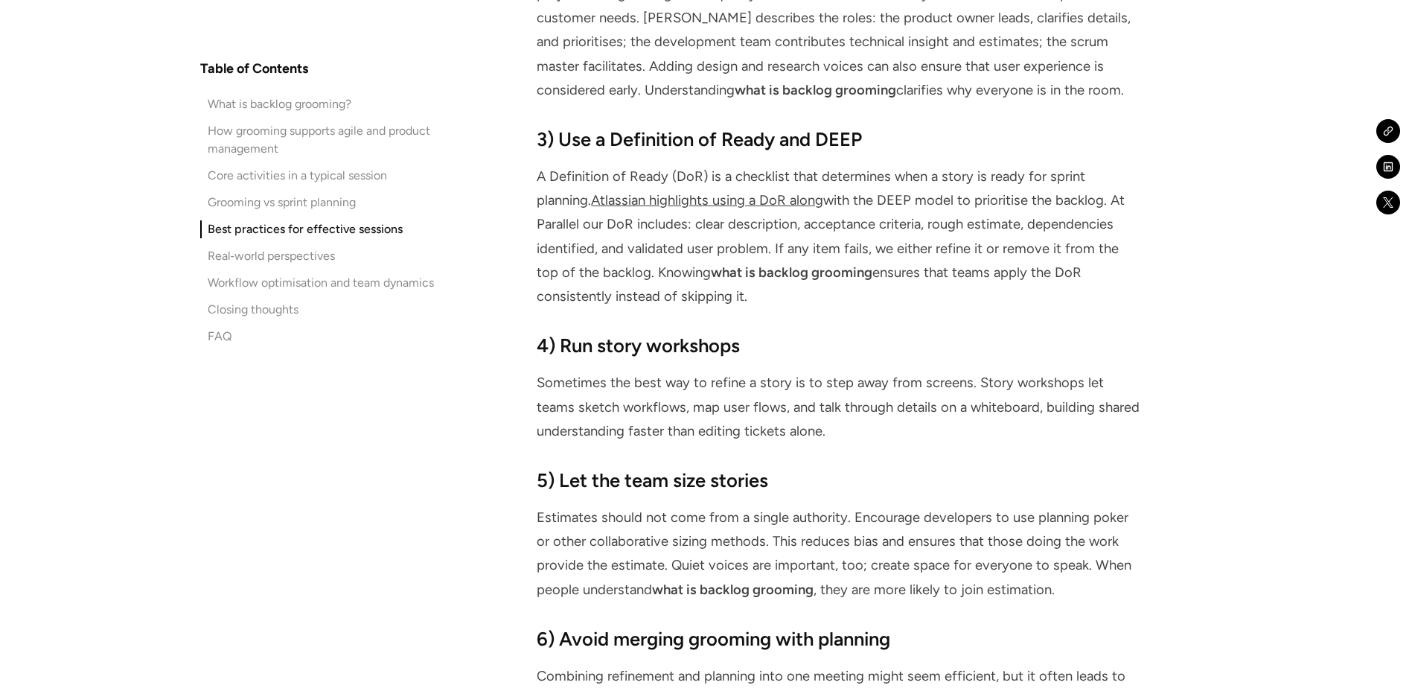
drag, startPoint x: 621, startPoint y: 178, endPoint x: 1066, endPoint y: 252, distance: 451.1
click at [1066, 252] on p "A Definition of Ready (DoR) is a checklist that determines when a story is read…" at bounding box center [840, 236] width 606 height 144
drag, startPoint x: 1066, startPoint y: 252, endPoint x: 889, endPoint y: 227, distance: 179.5
click at [889, 228] on p "A Definition of Ready (DoR) is a checklist that determines when a story is read…" at bounding box center [840, 236] width 606 height 144
